Goal: Check status

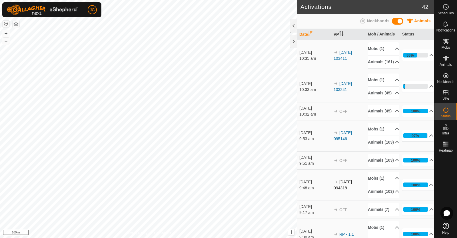
click at [421, 92] on p-accordion-header "8%" at bounding box center [417, 86] width 31 height 11
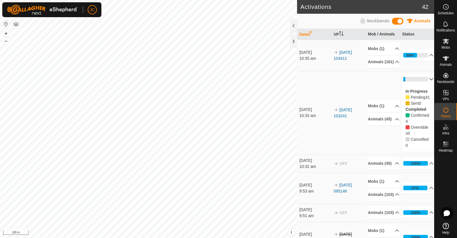
click at [422, 82] on p-accordion-header "8%" at bounding box center [417, 78] width 31 height 11
